Goal: Information Seeking & Learning: Find specific fact

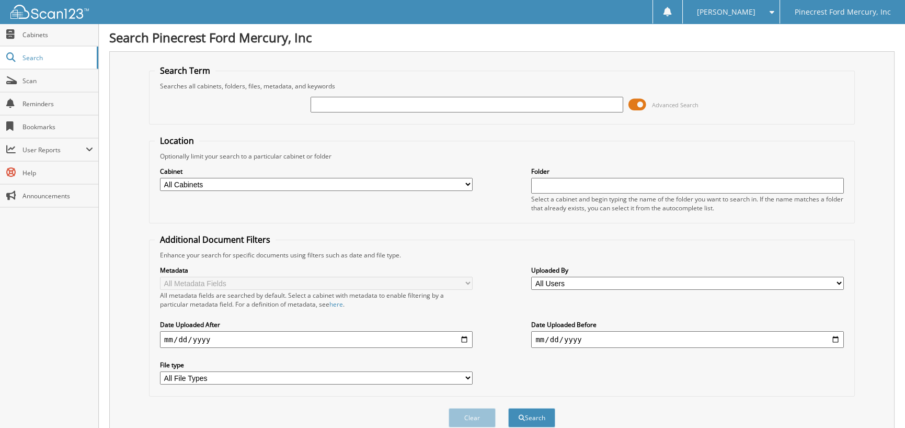
click at [361, 107] on input "text" at bounding box center [467, 105] width 313 height 16
type input "50718"
click at [508, 408] on button "Search" at bounding box center [531, 417] width 47 height 19
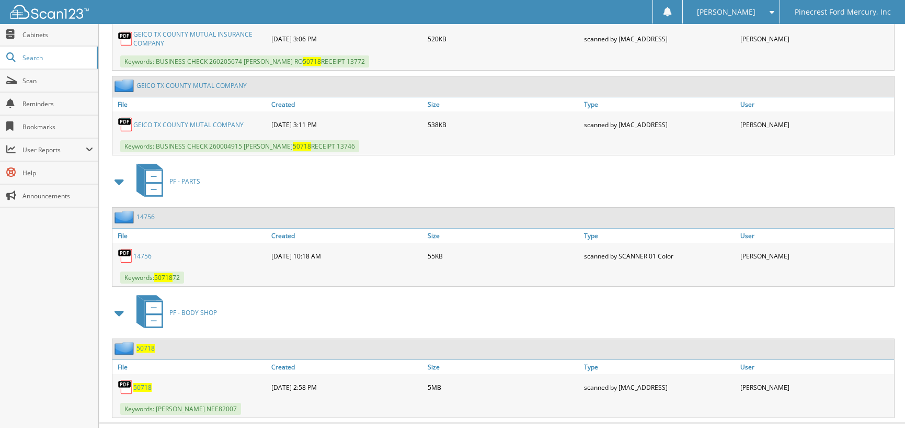
scroll to position [553, 0]
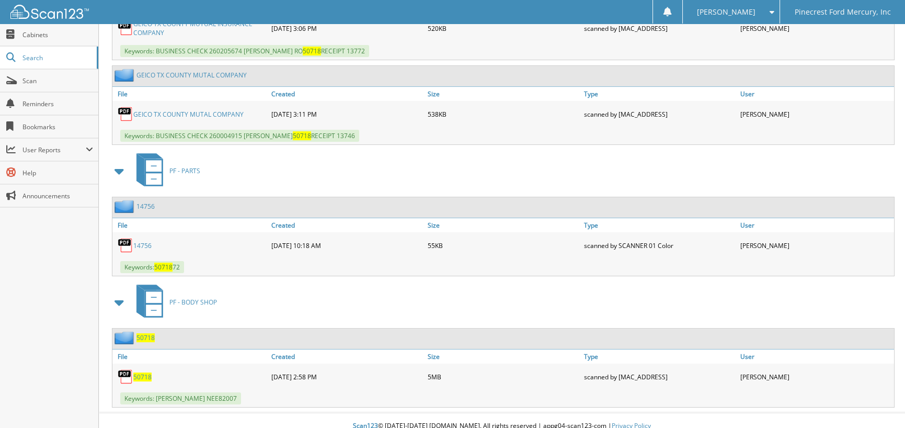
click at [140, 372] on span "50718" at bounding box center [142, 376] width 18 height 9
click at [52, 55] on span "Search" at bounding box center [56, 57] width 69 height 9
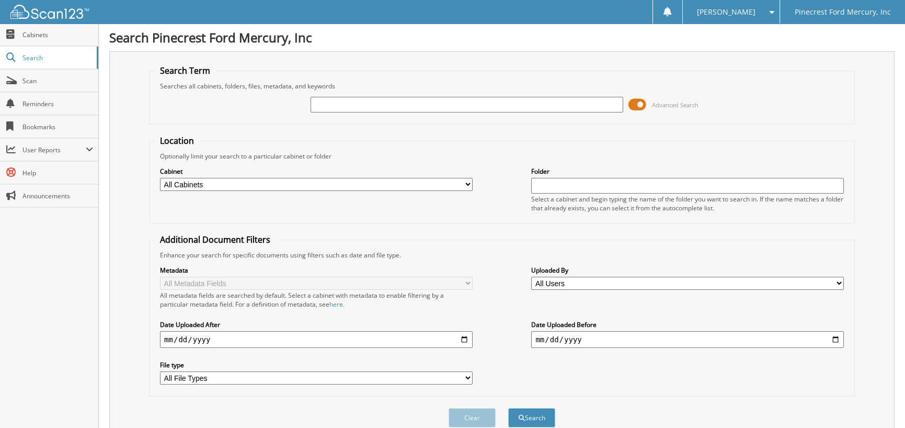
drag, startPoint x: 421, startPoint y: 104, endPoint x: 410, endPoint y: 98, distance: 11.9
click at [420, 104] on input "text" at bounding box center [467, 105] width 313 height 16
type input "0161697"
click at [508, 408] on button "Search" at bounding box center [531, 417] width 47 height 19
drag, startPoint x: 369, startPoint y: 102, endPoint x: 141, endPoint y: 104, distance: 228.1
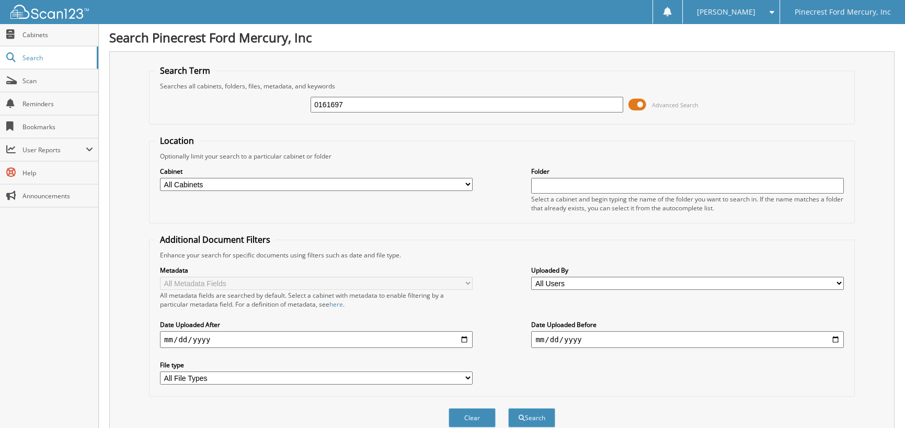
click at [141, 104] on div "Search Term Searches all cabinets, folders, files, metadata, and keywords 01616…" at bounding box center [502, 247] width 786 height 392
type input "SUPERIOR AUTO CARE"
click at [164, 344] on div "Date Uploaded After" at bounding box center [316, 334] width 313 height 30
click at [168, 342] on input "date" at bounding box center [316, 339] width 313 height 17
type input "2025-01-01"
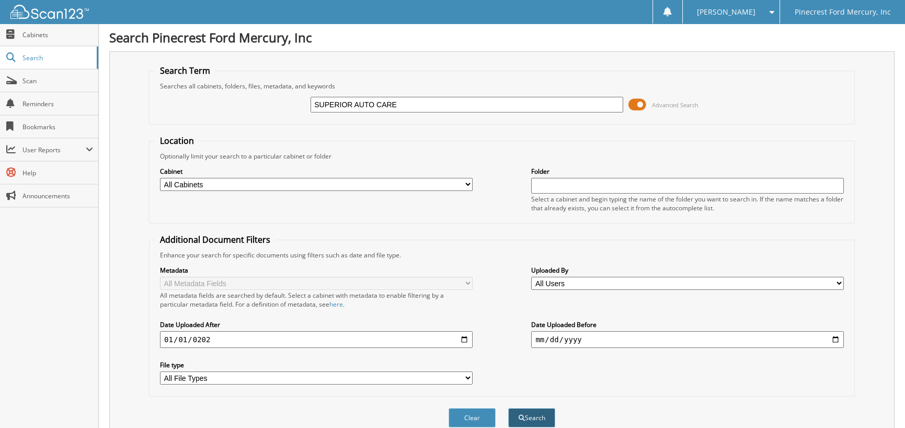
click at [538, 414] on button "Search" at bounding box center [531, 417] width 47 height 19
